Goal: Task Accomplishment & Management: Manage account settings

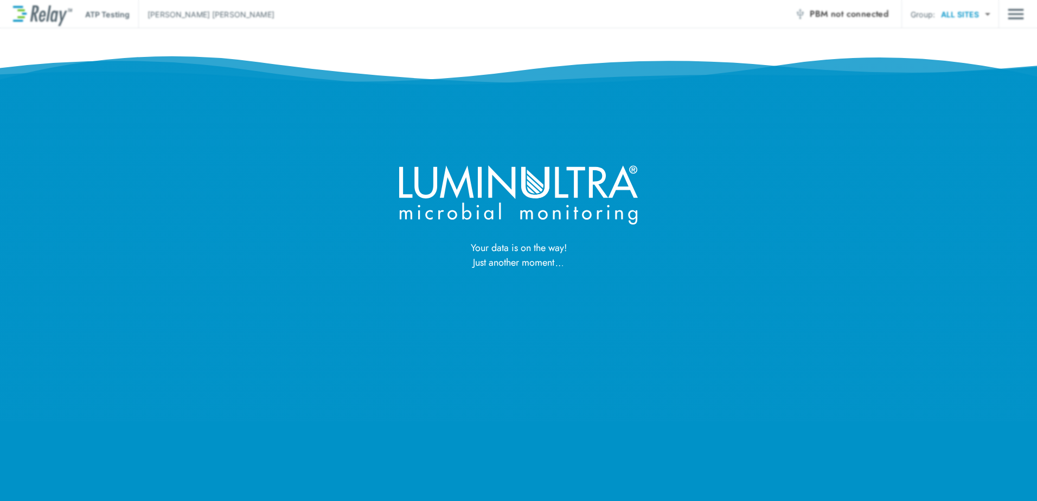
click at [1017, 17] on div "Your data is on the way! Just another moment" at bounding box center [518, 135] width 1037 height 270
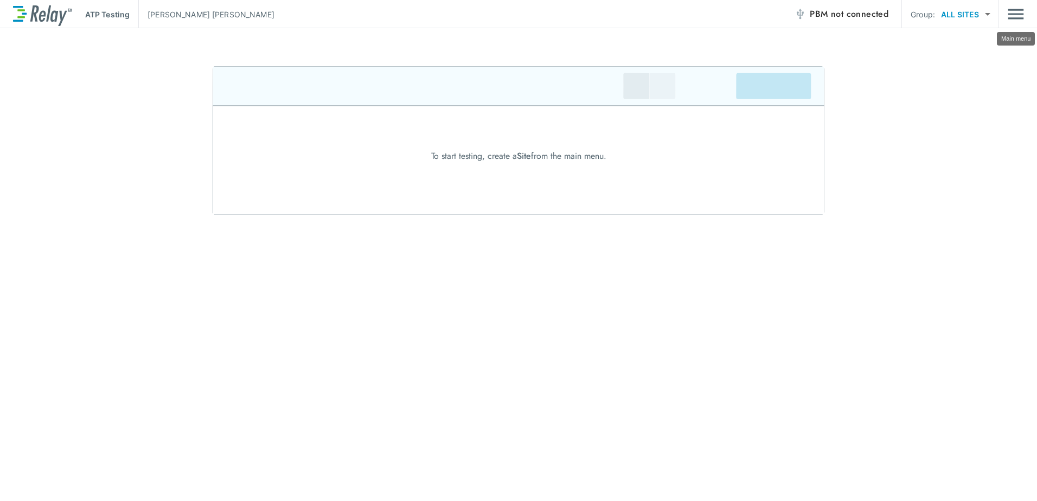
click at [1017, 17] on img "Main menu" at bounding box center [1016, 14] width 16 height 21
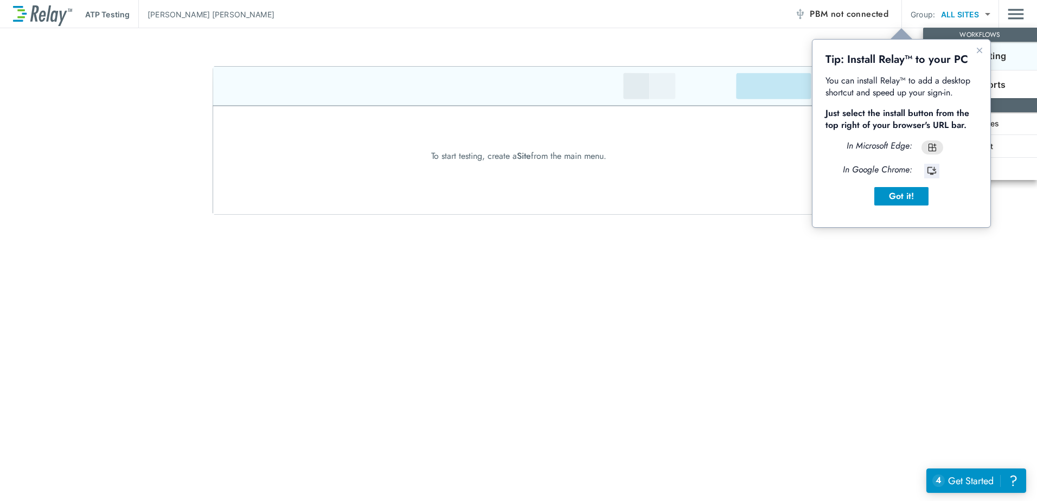
click at [984, 266] on div at bounding box center [518, 250] width 1037 height 501
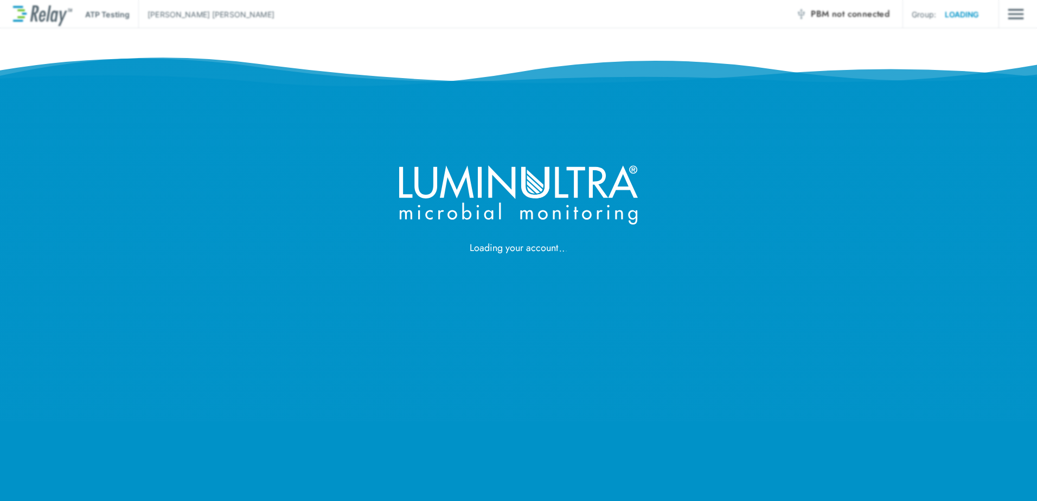
click at [1002, 20] on div "Loading your account" at bounding box center [518, 128] width 1037 height 256
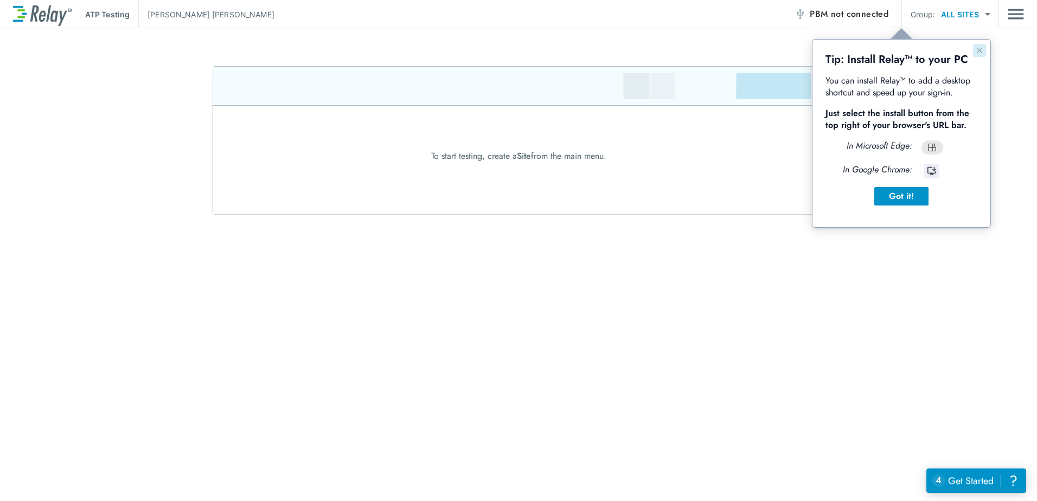
click at [977, 55] on button "Close guide" at bounding box center [979, 50] width 13 height 13
